Goal: Information Seeking & Learning: Learn about a topic

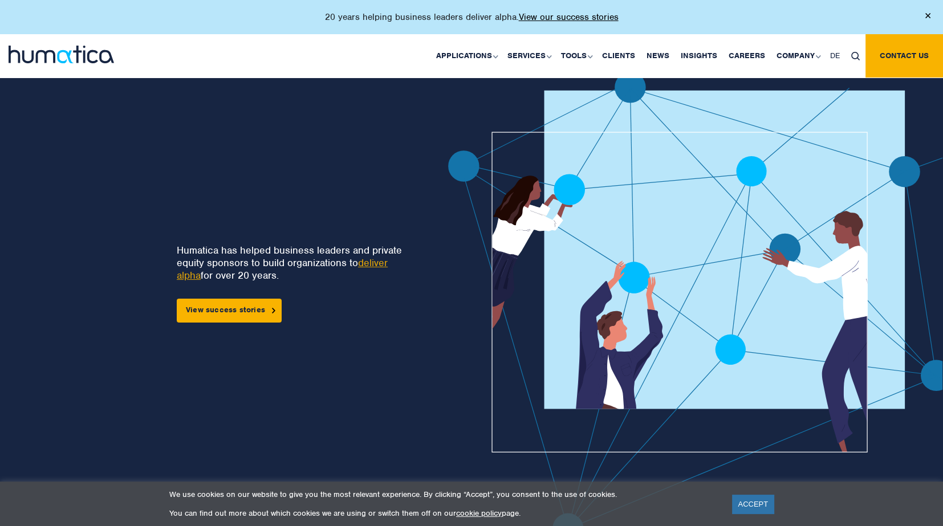
click at [380, 267] on div at bounding box center [656, 308] width 588 height 472
click at [210, 313] on link "View success stories" at bounding box center [229, 311] width 105 height 24
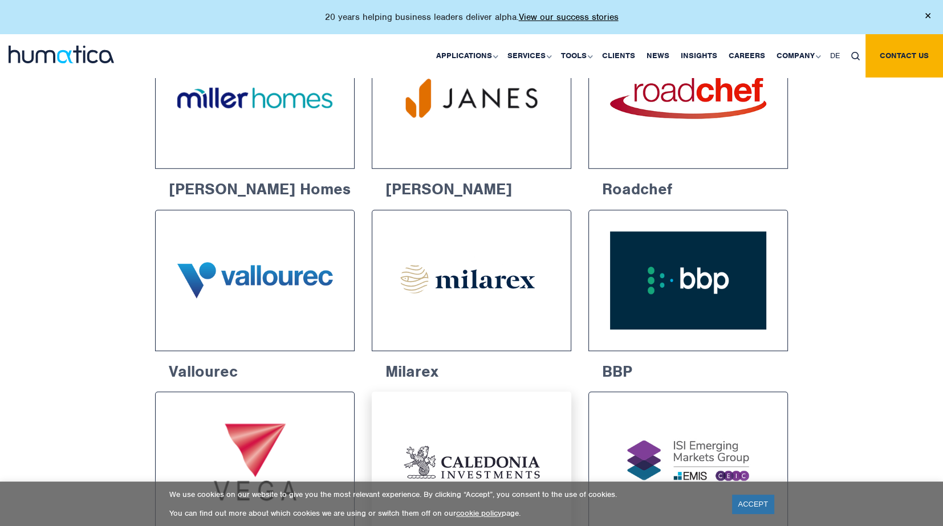
scroll to position [1094, 0]
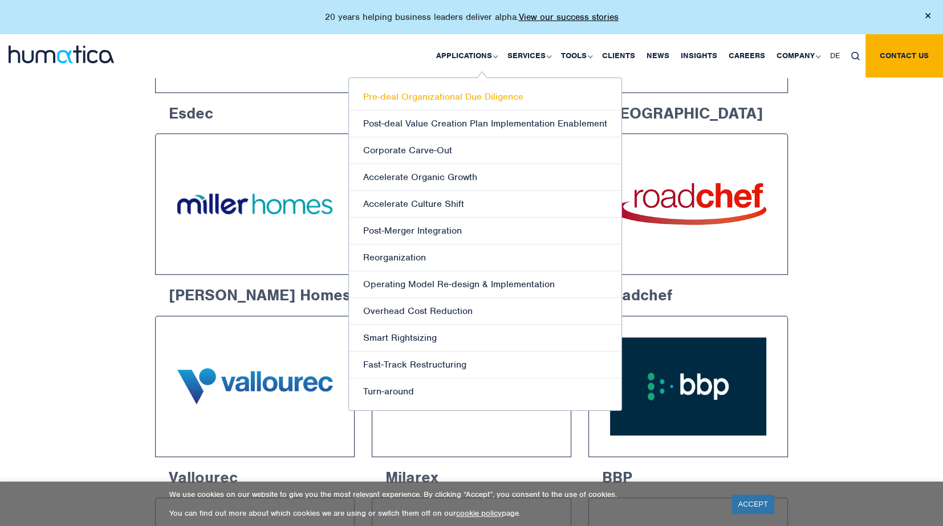
click at [455, 91] on link "Pre-deal Organizational Due Diligence" at bounding box center [485, 97] width 272 height 27
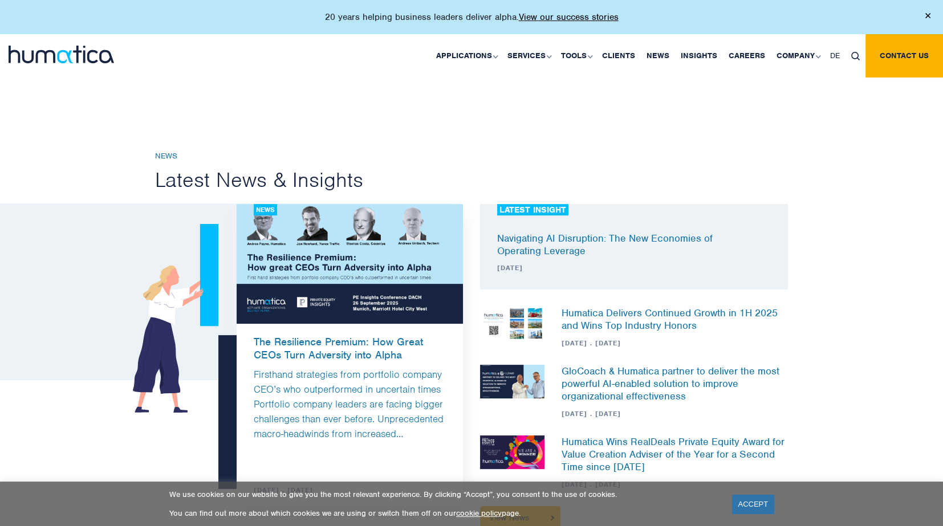
scroll to position [366, 0]
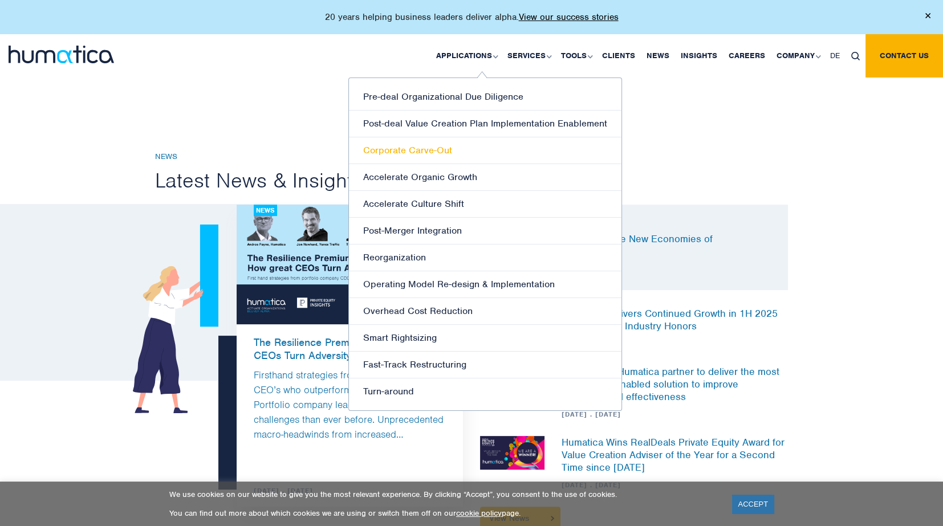
click at [432, 138] on link "Corporate Carve-Out" at bounding box center [485, 150] width 272 height 27
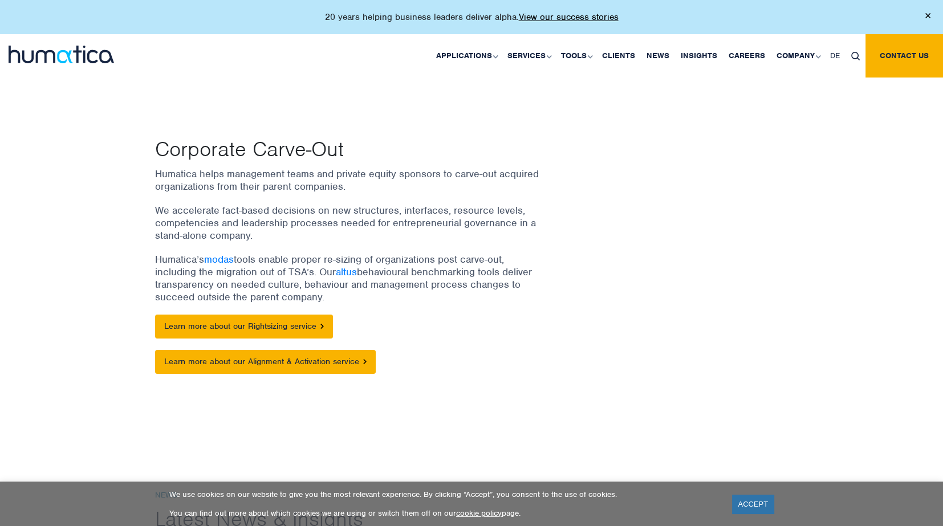
scroll to position [70, 0]
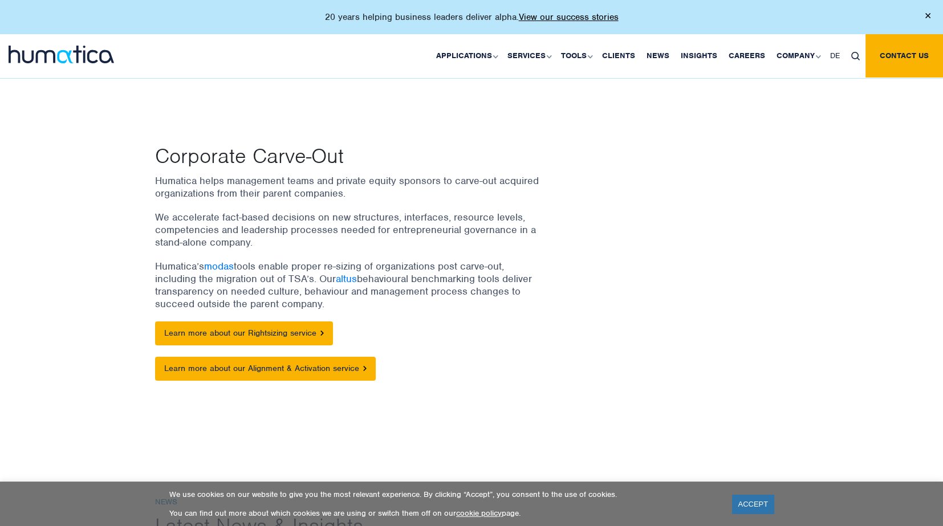
click at [332, 178] on p "Humatica helps management teams and private equity sponsors to carve-out acquir…" at bounding box center [349, 186] width 388 height 25
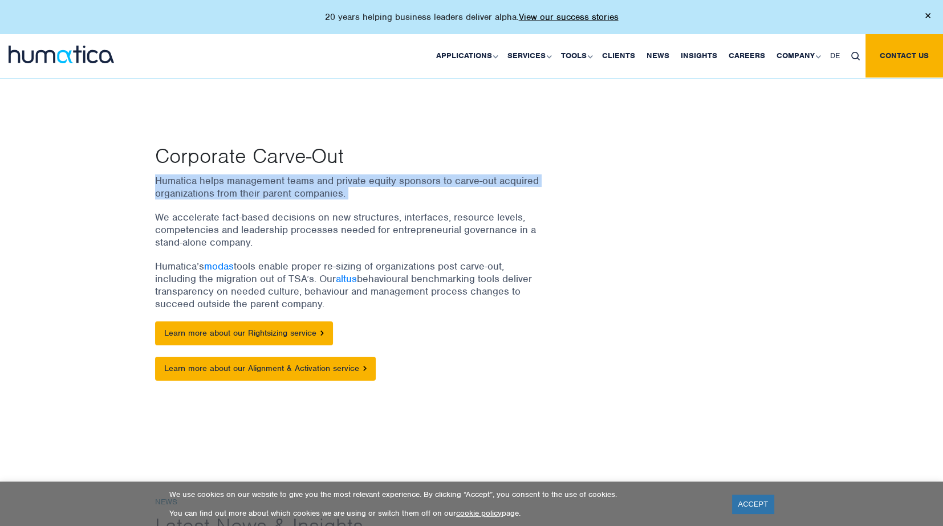
click at [332, 178] on p "Humatica helps management teams and private equity sponsors to carve-out acquir…" at bounding box center [349, 186] width 388 height 25
drag, startPoint x: 332, startPoint y: 178, endPoint x: 328, endPoint y: 187, distance: 10.7
click at [328, 187] on p "Humatica helps management teams and private equity sponsors to carve-out acquir…" at bounding box center [349, 186] width 388 height 25
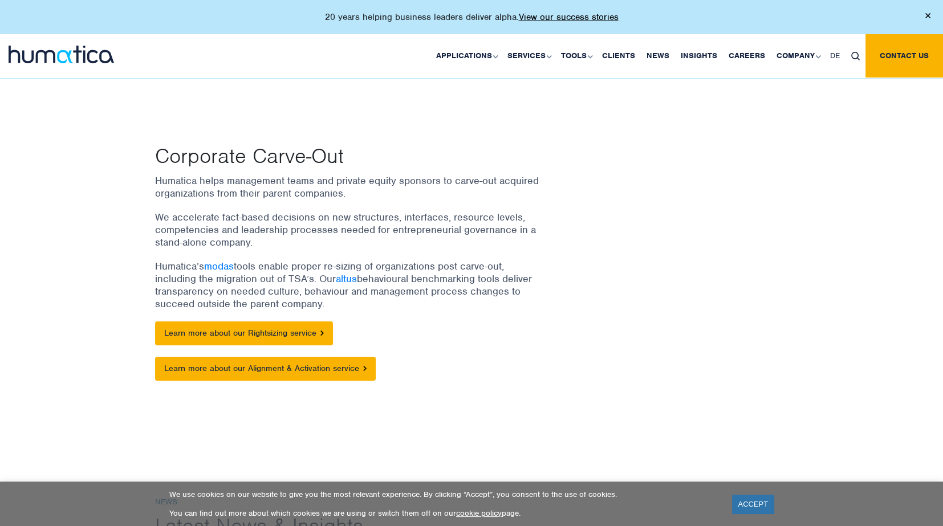
drag, startPoint x: 328, startPoint y: 187, endPoint x: 321, endPoint y: 210, distance: 23.3
click at [321, 211] on p "We accelerate fact-based decisions on new structures, interfaces, resource leve…" at bounding box center [349, 230] width 388 height 38
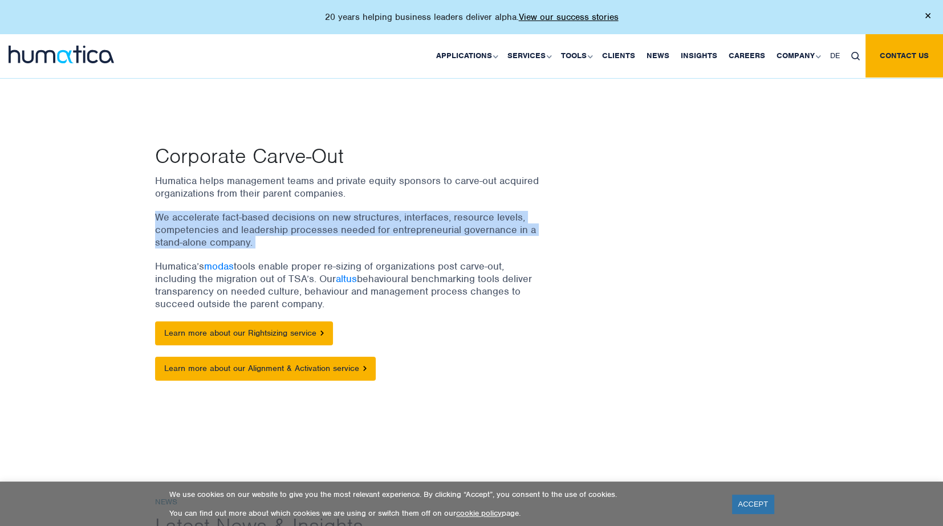
click at [321, 211] on p "We accelerate fact-based decisions on new structures, interfaces, resource leve…" at bounding box center [349, 230] width 388 height 38
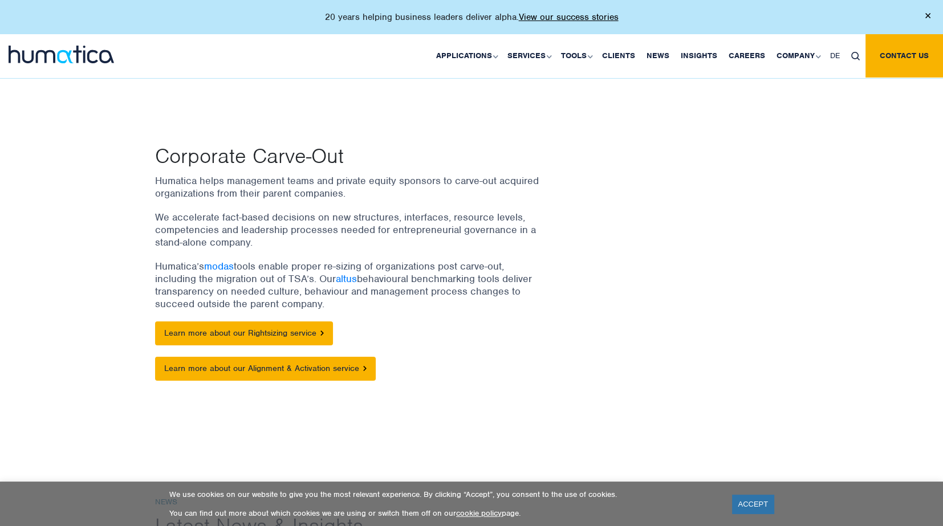
click at [501, 266] on p "Humatica’s modas tools enable proper re-sizing of organizations post carve-out,…" at bounding box center [349, 285] width 388 height 50
